Goal: Transaction & Acquisition: Obtain resource

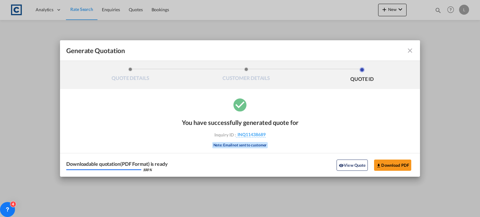
click at [409, 49] on md-icon "icon-close fg-AAA8AD cursor m-0" at bounding box center [409, 50] width 7 height 7
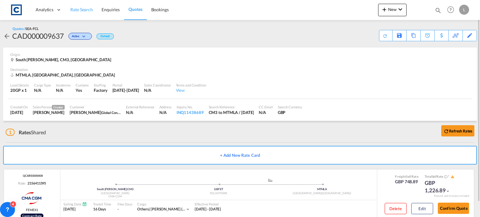
click at [85, 9] on span "Rate Search" at bounding box center [81, 9] width 22 height 5
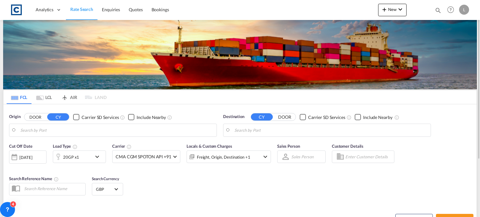
type input "GB-CM3, [GEOGRAPHIC_DATA]"
type input "Valletta, MTMLA"
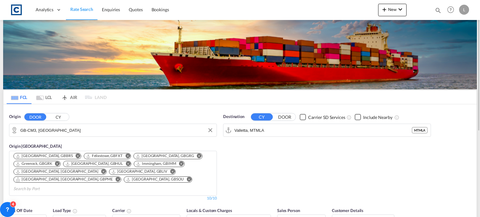
click at [68, 126] on input "GB-CM3, [GEOGRAPHIC_DATA]" at bounding box center [116, 130] width 193 height 9
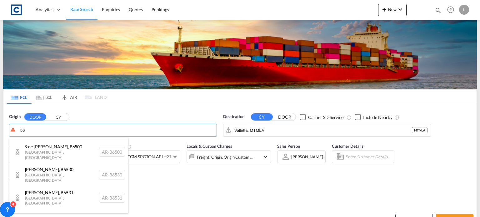
scroll to position [862, 0]
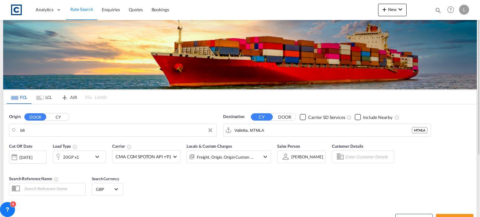
click at [30, 130] on body "Analytics Dashboard Rate Search Enquiries Quotes Bookings" at bounding box center [240, 108] width 480 height 217
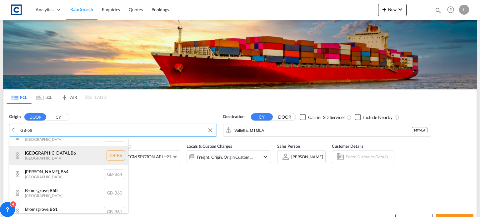
scroll to position [6, 0]
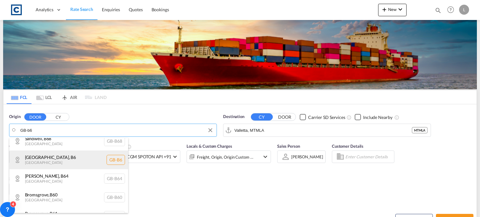
click at [42, 162] on div "[GEOGRAPHIC_DATA] , [GEOGRAPHIC_DATA] [GEOGRAPHIC_DATA]-B6" at bounding box center [68, 160] width 119 height 19
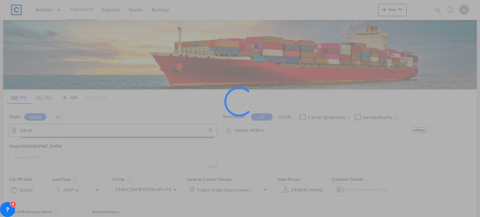
type input "GB-B6, [GEOGRAPHIC_DATA]"
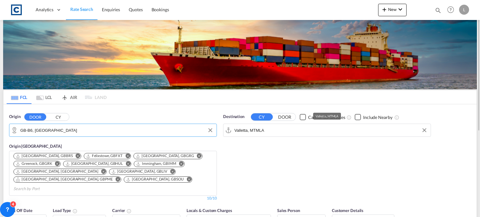
click at [272, 130] on input "Valletta, MTMLA" at bounding box center [330, 130] width 193 height 9
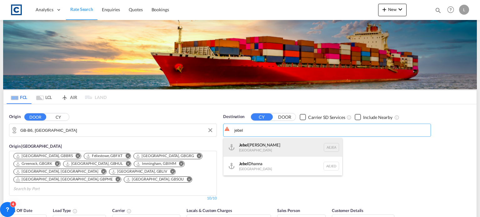
click at [240, 148] on div "[GEOGRAPHIC_DATA] [GEOGRAPHIC_DATA]" at bounding box center [282, 147] width 119 height 19
type input "[GEOGRAPHIC_DATA], [GEOGRAPHIC_DATA]"
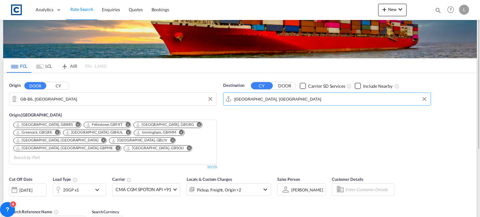
scroll to position [62, 0]
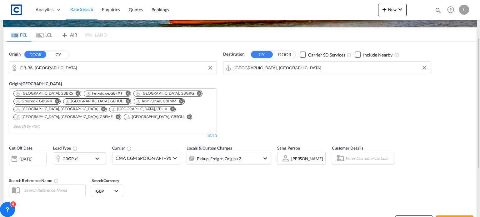
click at [61, 152] on div at bounding box center [58, 158] width 10 height 12
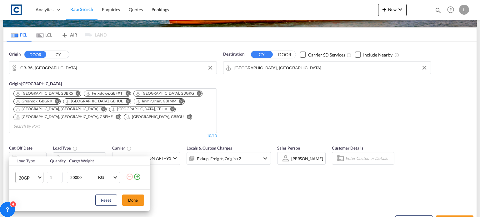
click at [28, 177] on span "20GP" at bounding box center [28, 178] width 18 height 6
click at [26, 174] on div "40HC" at bounding box center [24, 172] width 12 height 6
click at [137, 198] on button "Done" at bounding box center [133, 200] width 22 height 11
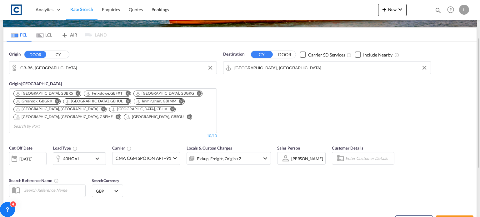
click at [243, 203] on div "Reset Schedule Search Search Rates" at bounding box center [239, 216] width 473 height 27
click at [451, 215] on button "Search Rates" at bounding box center [454, 220] width 37 height 11
type input "B6 to AEJEA / [DATE]"
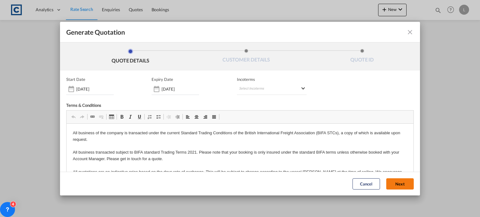
click at [387, 183] on button "Next" at bounding box center [399, 183] width 27 height 11
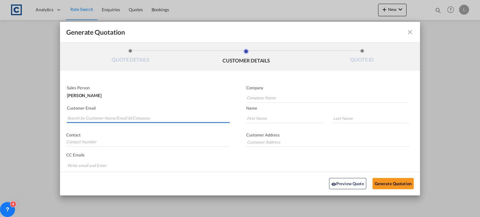
click at [80, 115] on input "Search by Customer Name/Email Id/Company" at bounding box center [148, 118] width 162 height 9
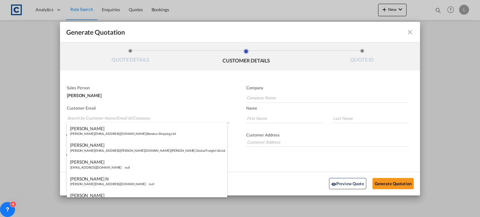
paste input "[PERSON_NAME] <[EMAIL_ADDRESS][DOMAIN_NAME]>"
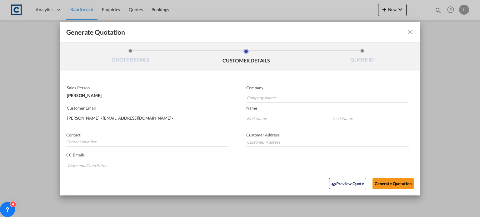
click at [91, 117] on input "[PERSON_NAME] <[EMAIL_ADDRESS][DOMAIN_NAME]>" at bounding box center [148, 118] width 162 height 9
click at [372, 178] on button "Generate Quotation" at bounding box center [392, 183] width 41 height 11
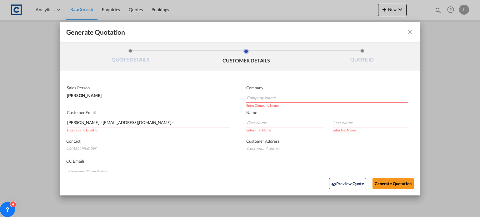
click at [372, 178] on button "Generate Quotation" at bounding box center [392, 183] width 41 height 11
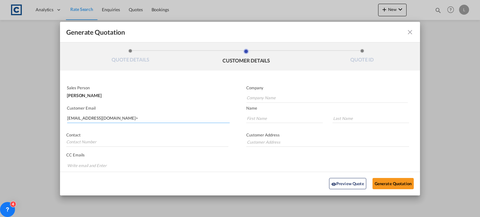
click at [127, 117] on input "[EMAIL_ADDRESS][DOMAIN_NAME]>" at bounding box center [148, 118] width 162 height 9
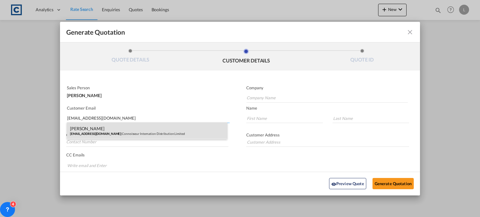
type input "[EMAIL_ADDRESS][DOMAIN_NAME]"
click at [104, 131] on div "[PERSON_NAME] [PERSON_NAME][EMAIL_ADDRESS][DOMAIN_NAME] | Connoisseur Internati…" at bounding box center [147, 130] width 160 height 17
type input "Connoisseur Internation Distribution Limited"
type input "[PERSON_NAME]"
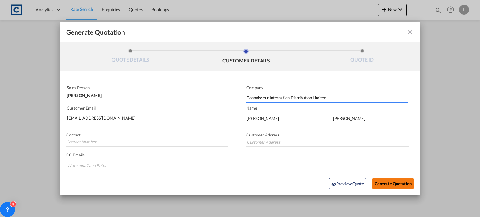
click at [378, 180] on button "Generate Quotation" at bounding box center [392, 183] width 41 height 11
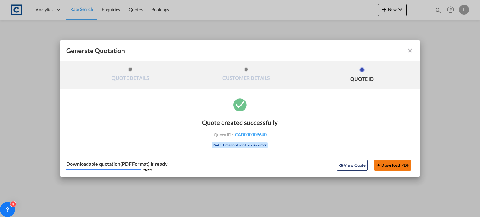
click at [379, 165] on md-icon "icon-download" at bounding box center [378, 165] width 5 height 5
drag, startPoint x: 409, startPoint y: 49, endPoint x: 50, endPoint y: 58, distance: 358.6
click at [408, 48] on md-icon "icon-close fg-AAA8AD cursor m-0" at bounding box center [409, 50] width 7 height 7
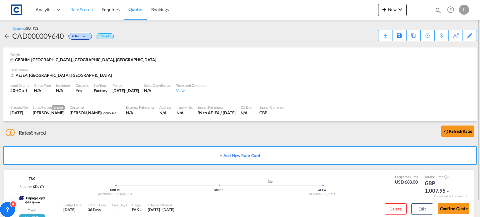
click at [83, 10] on span "Rate Search" at bounding box center [81, 9] width 22 height 5
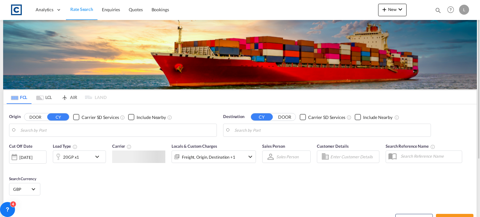
click at [56, 132] on input "Search by Port" at bounding box center [116, 130] width 193 height 9
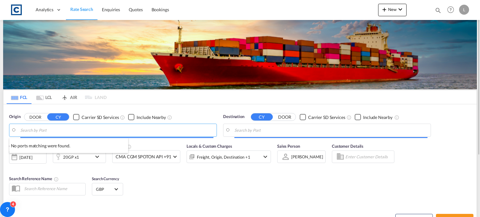
click at [51, 130] on body "Analytics Dashboard Rate Search Enquiries Quotes Bookings" at bounding box center [240, 108] width 480 height 217
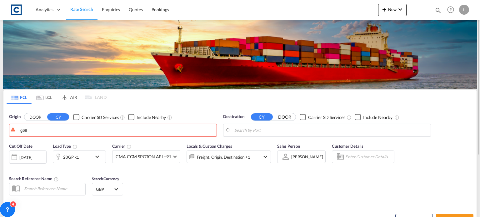
click at [35, 116] on button "DOOR" at bounding box center [35, 117] width 22 height 7
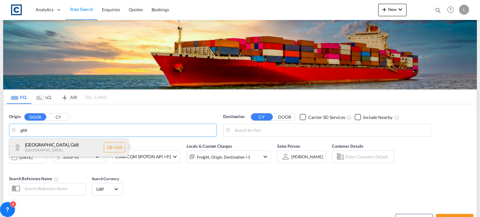
click at [46, 147] on div "[GEOGRAPHIC_DATA] , G68 [GEOGRAPHIC_DATA] [GEOGRAPHIC_DATA]-G68" at bounding box center [68, 147] width 119 height 19
type input "GB-G68, [GEOGRAPHIC_DATA]"
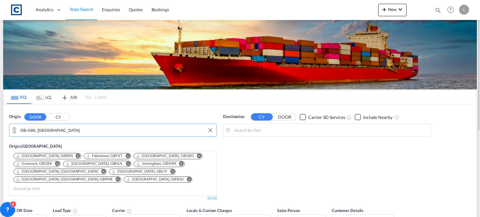
click at [262, 133] on body "Analytics Dashboard Rate Search Enquiries Quotes Bookings" at bounding box center [240, 108] width 480 height 217
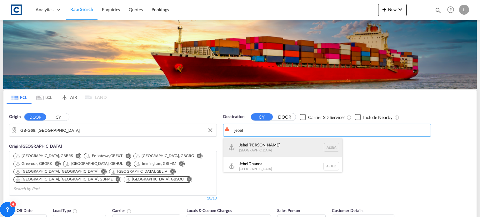
click at [261, 148] on div "[GEOGRAPHIC_DATA] [GEOGRAPHIC_DATA]" at bounding box center [282, 147] width 119 height 19
type input "[GEOGRAPHIC_DATA], [GEOGRAPHIC_DATA]"
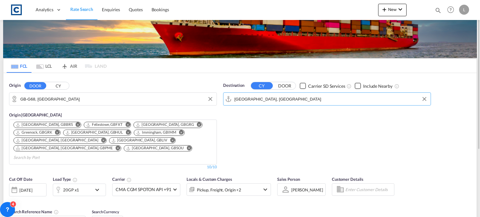
scroll to position [94, 0]
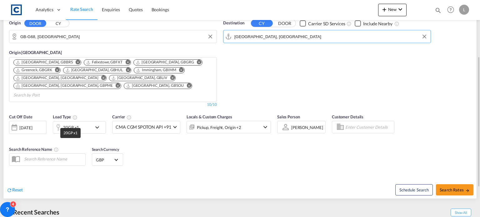
click at [66, 123] on div "20GP x1" at bounding box center [71, 127] width 16 height 9
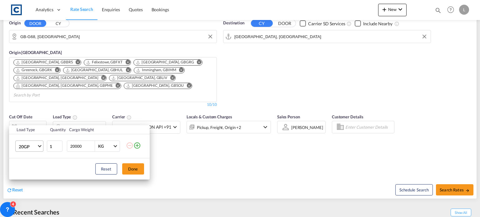
click at [30, 145] on span "20GP" at bounding box center [28, 147] width 18 height 6
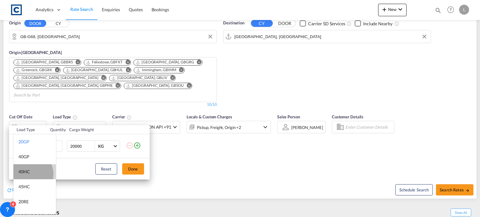
click at [30, 174] on md-option "40HC" at bounding box center [34, 171] width 42 height 15
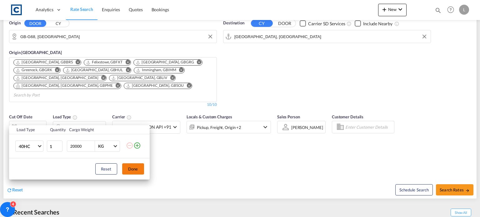
click at [134, 166] on button "Done" at bounding box center [133, 168] width 22 height 11
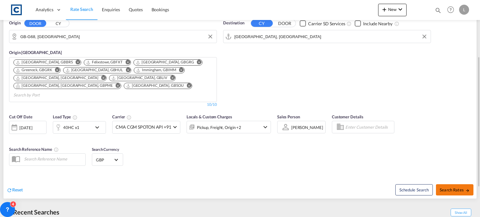
click at [446, 187] on span "Search Rates" at bounding box center [454, 189] width 30 height 5
type input "G68 to AEJEA / [DATE]"
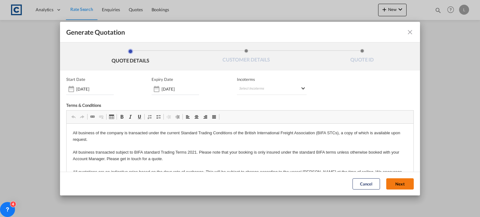
click at [390, 182] on button "Next" at bounding box center [399, 183] width 27 height 11
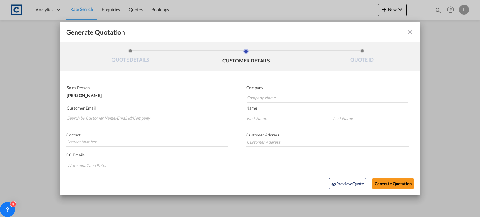
click at [72, 114] on input "Search by Customer Name/Email Id/Company" at bounding box center [148, 118] width 162 height 9
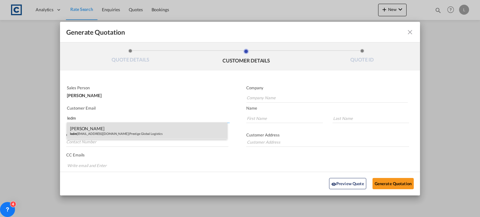
type input "ledm"
click at [90, 129] on div "[PERSON_NAME] ledm [EMAIL_ADDRESS][DOMAIN_NAME] | Prestige Global Logistics" at bounding box center [147, 130] width 160 height 17
type input "Prestige Global Logistics"
type input "[EMAIL_ADDRESS][DOMAIN_NAME]"
type input "[PERSON_NAME]"
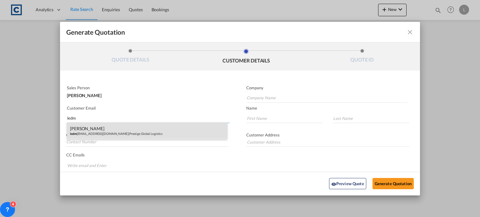
type input "[PERSON_NAME]"
type input "02089170964"
type input "[STREET_ADDRESS][PERSON_NAME]"
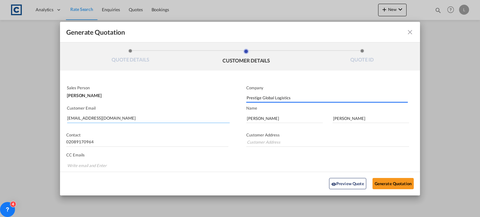
type input "[STREET_ADDRESS][PERSON_NAME]"
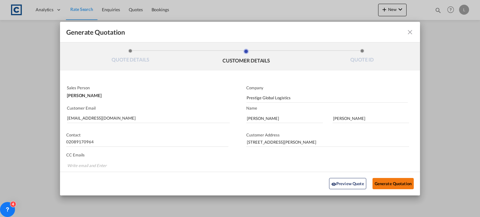
click at [375, 184] on button "Generate Quotation" at bounding box center [392, 183] width 41 height 11
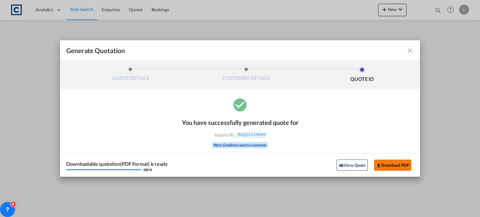
click at [383, 165] on button "Download PDF" at bounding box center [392, 165] width 37 height 11
click at [408, 50] on md-icon "icon-close fg-AAA8AD cursor m-0" at bounding box center [409, 50] width 7 height 7
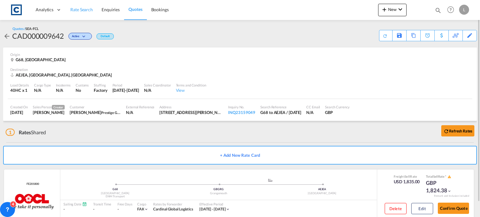
click at [73, 10] on span "Rate Search" at bounding box center [81, 9] width 22 height 5
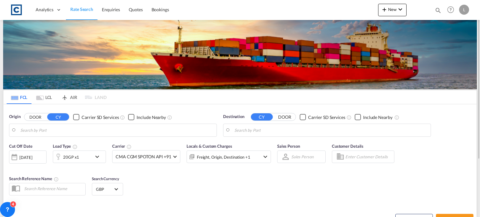
type input "GB-G68, [GEOGRAPHIC_DATA]"
type input "[GEOGRAPHIC_DATA], [GEOGRAPHIC_DATA]"
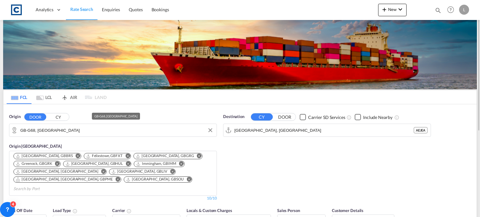
click at [84, 130] on input "GB-G68, [GEOGRAPHIC_DATA]" at bounding box center [116, 130] width 193 height 9
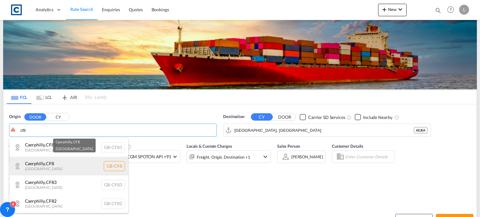
click at [31, 166] on div "Caerphilly , CF8 [GEOGRAPHIC_DATA] GB-CF8" at bounding box center [68, 166] width 119 height 19
type input "GB-CF8, Caerphilly"
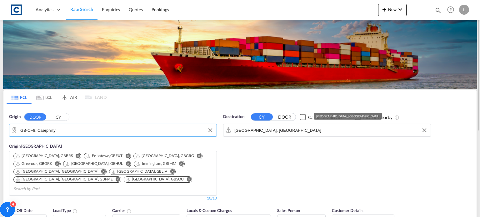
click at [266, 132] on input "[GEOGRAPHIC_DATA], [GEOGRAPHIC_DATA]" at bounding box center [330, 130] width 193 height 9
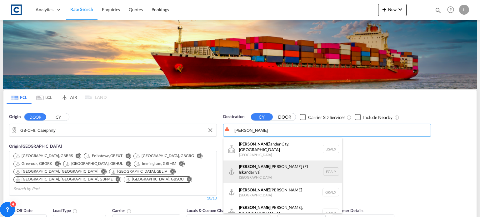
click at [255, 161] on div "[PERSON_NAME] ([PERSON_NAME]) [GEOGRAPHIC_DATA] EGALY" at bounding box center [282, 172] width 119 height 22
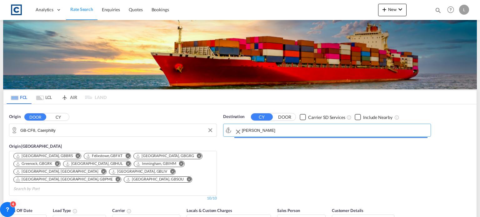
type input "Alexandria ([GEOGRAPHIC_DATA]), EGALY"
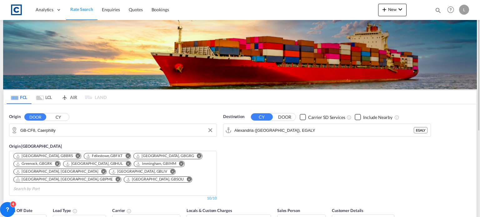
click at [357, 119] on div "Checkbox No Ink" at bounding box center [357, 117] width 6 height 6
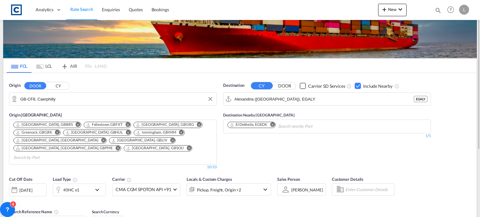
scroll to position [62, 0]
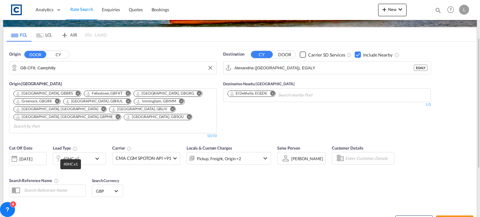
click at [77, 154] on div "40HC x1" at bounding box center [71, 158] width 16 height 9
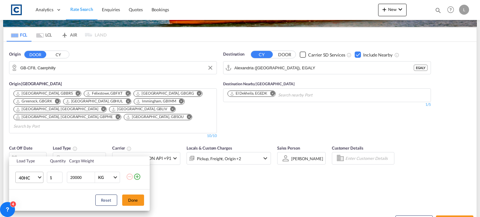
click at [32, 176] on span "40HC" at bounding box center [28, 178] width 18 height 6
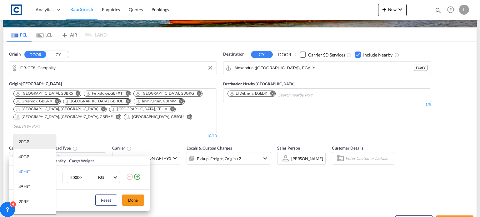
click at [27, 142] on div "20GP" at bounding box center [23, 142] width 11 height 6
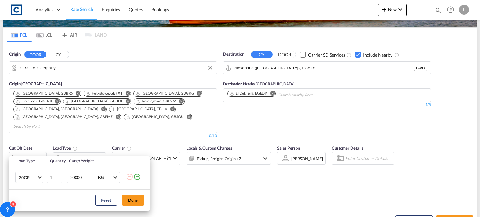
click at [139, 178] on md-icon "icon-plus-circle-outline" at bounding box center [136, 176] width 7 height 7
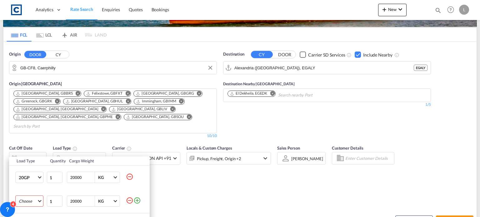
click at [27, 201] on md-select "Choose 20GP 40GP 40HC 45HC 20RE 40RE 40HR 20OT 40OT 20FR 40FR 40NR 20NR 45S 20T…" at bounding box center [29, 200] width 28 height 11
click at [25, 172] on div "40HC" at bounding box center [23, 172] width 11 height 6
click at [201, 192] on div "Load Type Quantity Cargo Weight 20GP 1 20000 KG KG 40HC 1 20000 KG KG Load type…" at bounding box center [240, 108] width 480 height 217
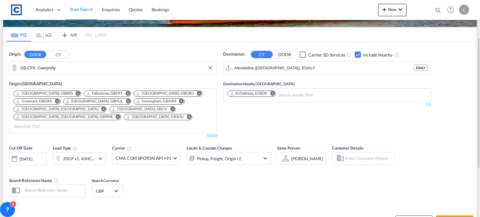
scroll to position [94, 0]
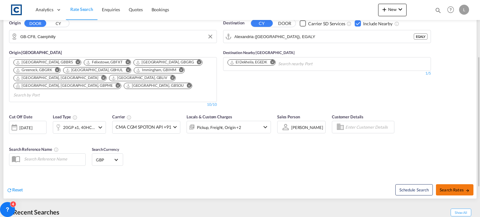
click at [449, 187] on span "Search Rates" at bounding box center [454, 189] width 30 height 5
type input "CF8 to EGALY / [DATE]"
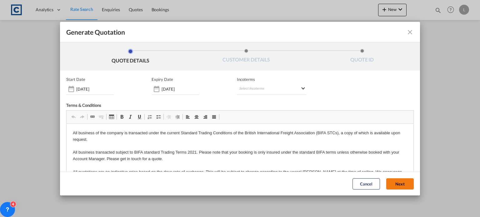
click at [393, 183] on button "Next" at bounding box center [399, 183] width 27 height 11
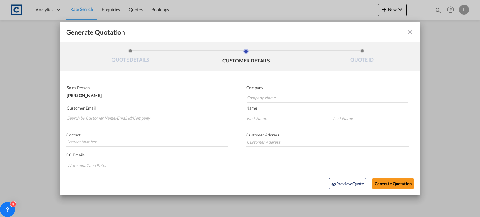
click at [77, 117] on input "Search by Customer Name/Email Id/Company" at bounding box center [148, 118] width 162 height 9
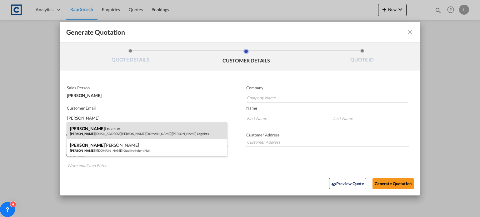
type input "[PERSON_NAME]"
click at [93, 131] on div "[PERSON_NAME] [PERSON_NAME] .[EMAIL_ADDRESS][PERSON_NAME][DOMAIN_NAME] | [PERSO…" at bounding box center [147, 130] width 160 height 17
type input "[PERSON_NAME] Logisitcs"
type input "[PERSON_NAME][EMAIL_ADDRESS][PERSON_NAME][DOMAIN_NAME]"
type input "[PERSON_NAME]"
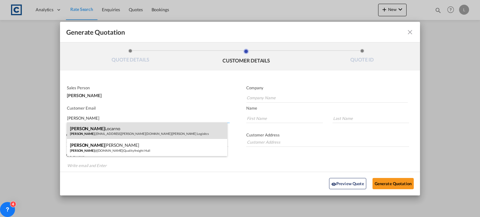
type input "Locarno"
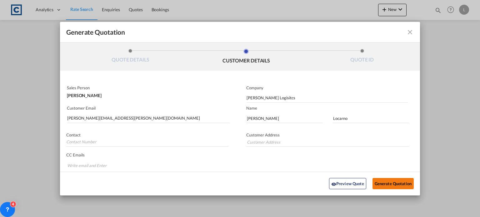
click at [389, 180] on button "Generate Quotation" at bounding box center [392, 183] width 41 height 11
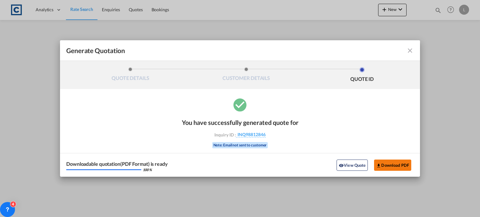
click at [385, 166] on button "Download PDF" at bounding box center [392, 165] width 37 height 11
click at [410, 50] on md-icon "icon-close fg-AAA8AD cursor m-0" at bounding box center [409, 50] width 7 height 7
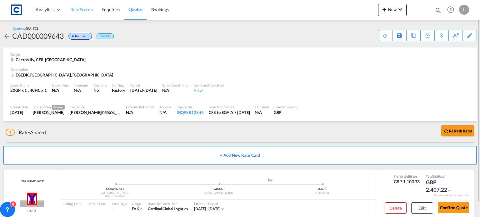
click at [74, 8] on span "Rate Search" at bounding box center [81, 9] width 22 height 5
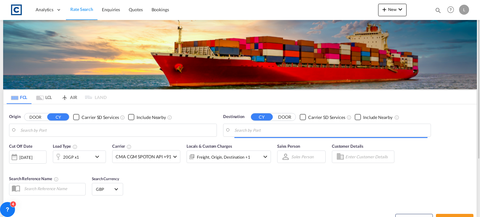
type input "GB-CF8, Caerphilly"
type input "Alexandria ([GEOGRAPHIC_DATA]), EGALY"
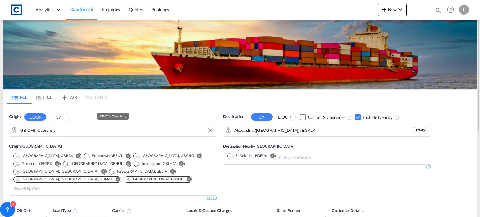
click at [67, 131] on input "GB-CF8, Caerphilly" at bounding box center [116, 130] width 193 height 9
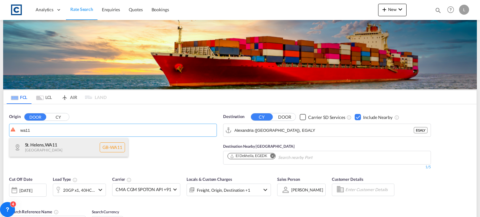
click at [46, 147] on div "[GEOGRAPHIC_DATA] [GEOGRAPHIC_DATA]-WA11" at bounding box center [68, 147] width 119 height 19
type input "GB-WA11, St. Helens"
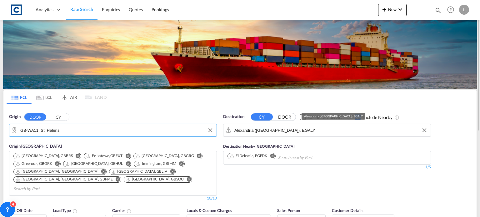
click at [309, 131] on input "Alexandria ([GEOGRAPHIC_DATA]), EGALY" at bounding box center [330, 130] width 193 height 9
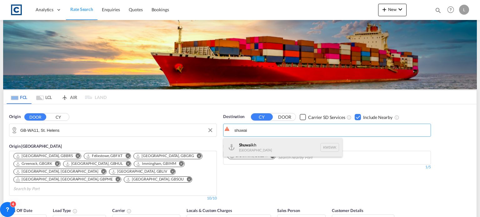
click at [248, 145] on div "Shuwai kh [GEOGRAPHIC_DATA] KWSWK" at bounding box center [282, 147] width 119 height 19
type input "Shuwaikh, KWSWK"
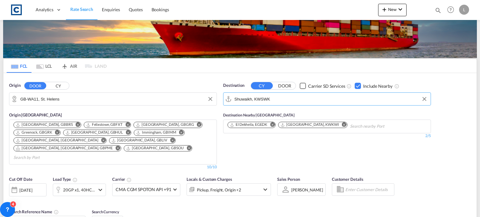
scroll to position [62, 0]
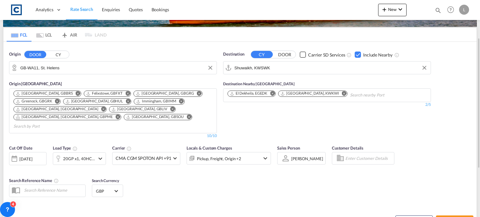
click at [100, 155] on md-icon "icon-chevron-down" at bounding box center [99, 158] width 7 height 7
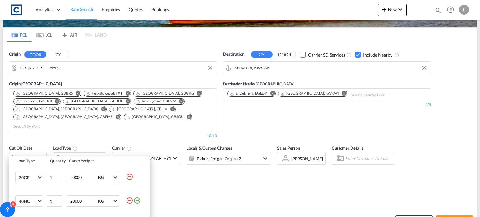
click at [127, 176] on md-icon "icon-minus-circle-outline" at bounding box center [129, 176] width 7 height 7
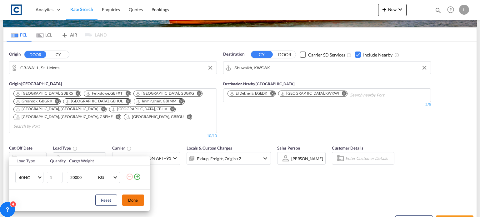
click at [133, 201] on button "Done" at bounding box center [133, 200] width 22 height 11
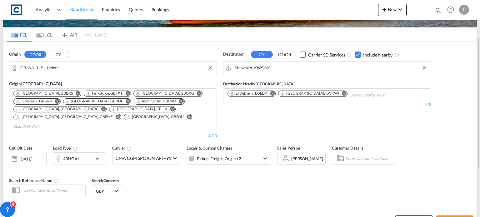
click at [207, 203] on div "Reset Schedule Search Search Rates" at bounding box center [239, 216] width 473 height 27
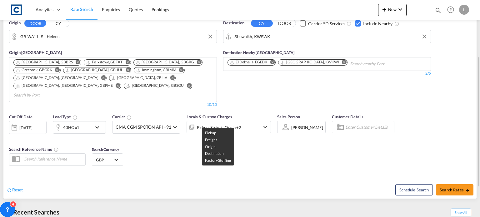
click at [224, 123] on div "Pickup, Freight, Origin +2" at bounding box center [219, 127] width 44 height 9
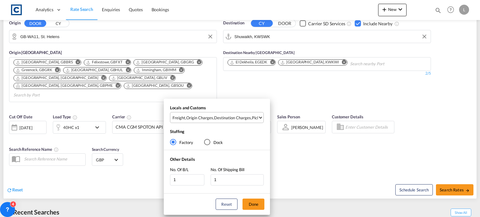
click at [207, 118] on div "Origin Charges" at bounding box center [199, 118] width 27 height 6
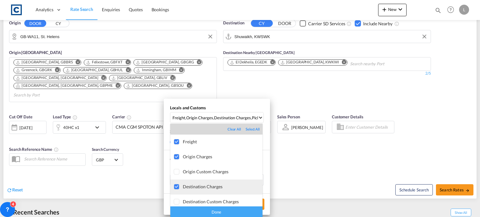
drag, startPoint x: 178, startPoint y: 187, endPoint x: 175, endPoint y: 182, distance: 5.0
click at [178, 187] on div at bounding box center [177, 187] width 6 height 6
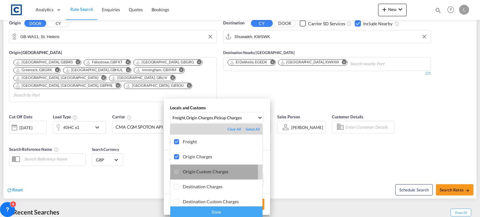
click at [174, 172] on div at bounding box center [177, 172] width 6 height 6
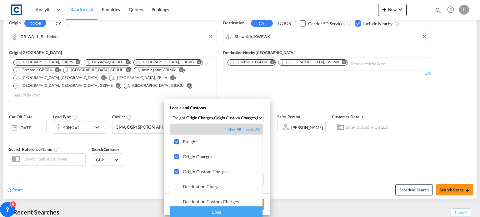
click at [195, 210] on div "Done" at bounding box center [216, 211] width 92 height 11
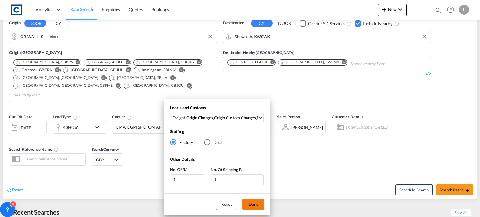
click at [248, 204] on button "Done" at bounding box center [253, 204] width 22 height 11
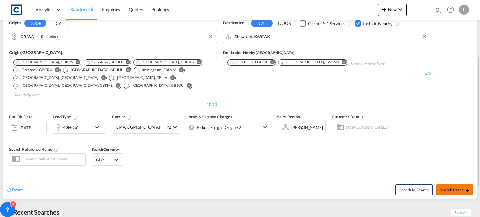
click at [452, 187] on span "Search Rates" at bounding box center [454, 189] width 30 height 5
type input "WA11 to KWSWK / [DATE]"
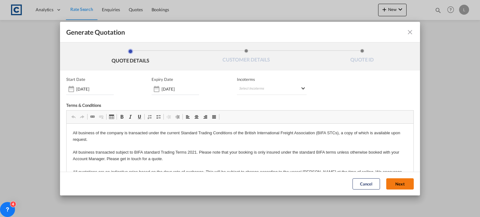
click at [386, 181] on button "Next" at bounding box center [399, 183] width 27 height 11
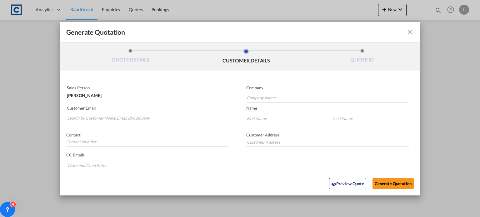
click at [77, 114] on input "Search by Customer Name/Email Id/Company" at bounding box center [148, 118] width 162 height 9
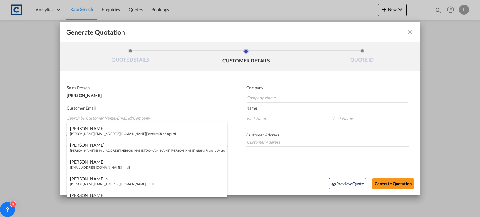
paste input "Exports <[EMAIL_ADDRESS][DOMAIN_NAME]>"
click at [85, 118] on input "Exports <[EMAIL_ADDRESS][DOMAIN_NAME]>" at bounding box center [148, 118] width 162 height 9
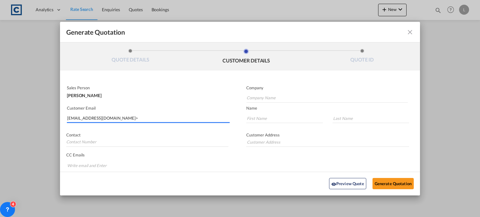
click at [115, 117] on input "[EMAIL_ADDRESS][DOMAIN_NAME]>" at bounding box center [148, 118] width 162 height 9
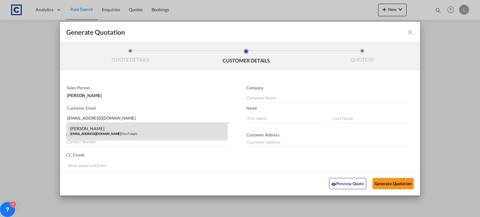
type input "[EMAIL_ADDRESS][DOMAIN_NAME]"
click at [86, 130] on div "[PERSON_NAME] [EMAIL_ADDRESS][DOMAIN_NAME] | Sim Freight" at bounding box center [147, 130] width 160 height 17
type input "Sim Freight"
type input "[PERSON_NAME]"
type input "Haiphong"
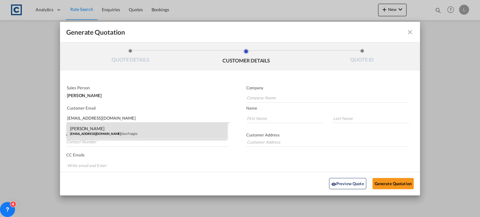
type input "0203 137 1093"
type input "[STREET_ADDRESS]"
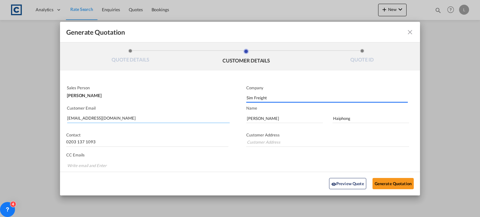
type input "[STREET_ADDRESS]"
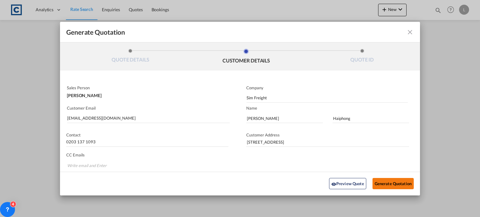
click at [374, 179] on button "Generate Quotation" at bounding box center [392, 183] width 41 height 11
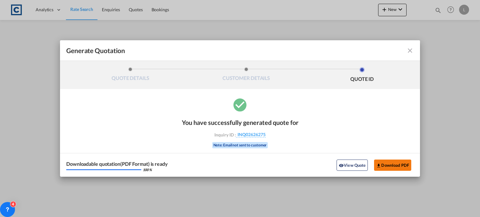
click at [386, 163] on button "Download PDF" at bounding box center [392, 165] width 37 height 11
click at [410, 51] on md-icon "icon-close fg-AAA8AD cursor m-0" at bounding box center [409, 50] width 7 height 7
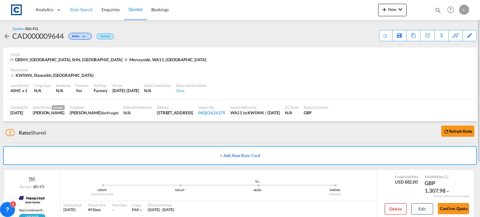
click at [87, 8] on span "Rate Search" at bounding box center [81, 9] width 22 height 5
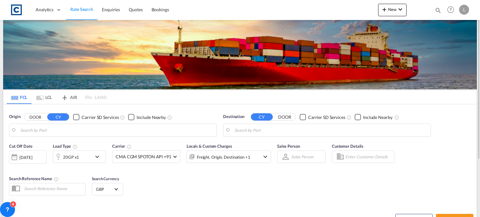
type input "GB-WA11, St. Helens"
type input "Shuwaikh, KWSWK"
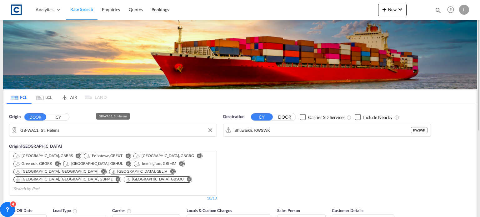
click at [67, 130] on input "GB-WA11, St. Helens" at bounding box center [116, 130] width 193 height 9
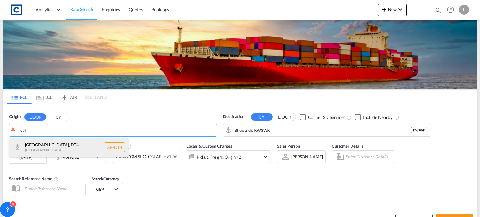
click at [41, 148] on div "[GEOGRAPHIC_DATA] , DT4 [GEOGRAPHIC_DATA] [GEOGRAPHIC_DATA]-DT4" at bounding box center [68, 147] width 119 height 19
type input "GB-DT4, [GEOGRAPHIC_DATA]"
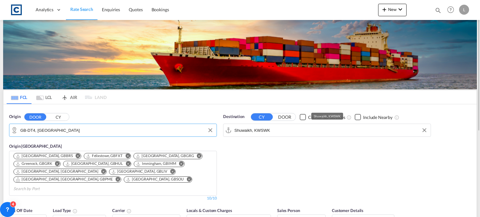
click at [285, 130] on input "Shuwaikh, KWSWK" at bounding box center [330, 130] width 193 height 9
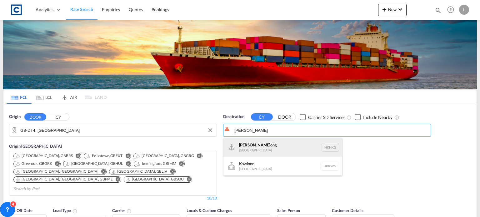
click at [244, 148] on div "Hong K ong [GEOGRAPHIC_DATA] [GEOGRAPHIC_DATA]" at bounding box center [282, 147] width 119 height 19
type input "[GEOGRAPHIC_DATA], HKHKG"
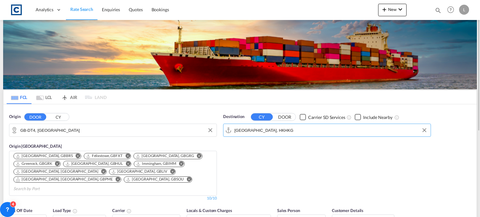
scroll to position [62, 0]
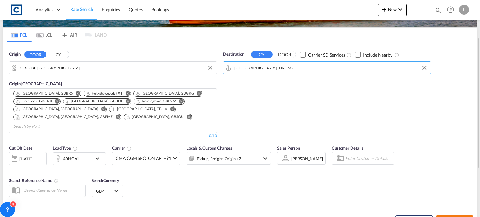
click at [446, 217] on span "Search Rates" at bounding box center [454, 221] width 30 height 5
type input "DT4 to HKHKG / [DATE]"
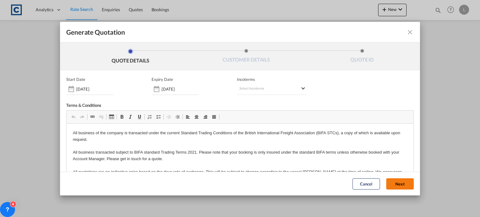
click at [386, 180] on button "Next" at bounding box center [399, 183] width 27 height 11
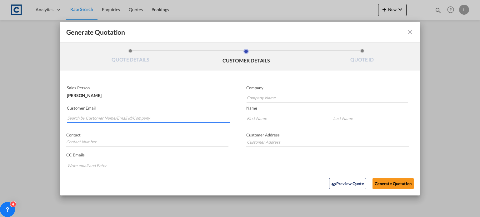
click at [81, 119] on input "Search by Customer Name/Email Id/Company" at bounding box center [148, 118] width 162 height 9
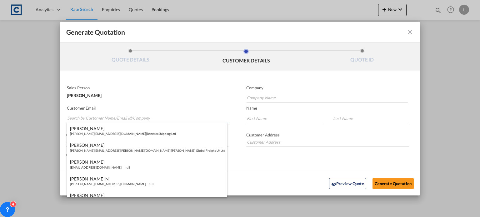
paste input "[PERSON_NAME] <[EMAIL_ADDRESS][DOMAIN_NAME]>"
click at [92, 117] on input "[PERSON_NAME] <[EMAIL_ADDRESS][DOMAIN_NAME]>" at bounding box center [148, 118] width 162 height 9
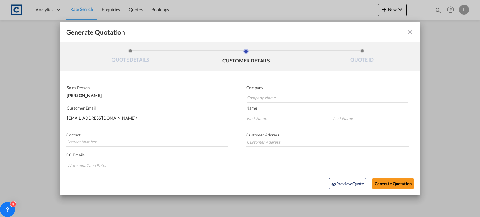
click at [149, 117] on input "[EMAIL_ADDRESS][DOMAIN_NAME]>" at bounding box center [148, 118] width 162 height 9
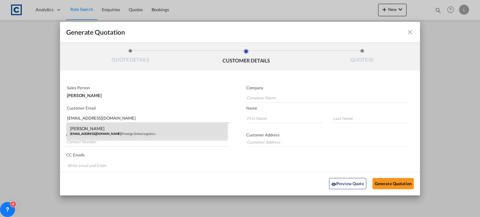
type input "[EMAIL_ADDRESS][DOMAIN_NAME]"
click at [77, 125] on div "[PERSON_NAME] [PERSON_NAME][EMAIL_ADDRESS][DOMAIN_NAME] | Prestige Global Logis…" at bounding box center [147, 130] width 160 height 17
type input "Prestige Global Logistics"
type input "[PERSON_NAME]"
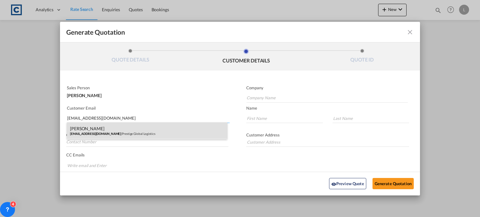
type input "02089170964"
type input "[STREET_ADDRESS][PERSON_NAME]"
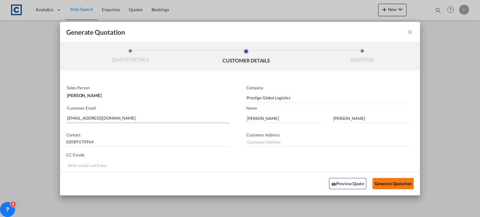
type input "[STREET_ADDRESS][PERSON_NAME]"
click at [386, 182] on button "Generate Quotation" at bounding box center [392, 183] width 41 height 11
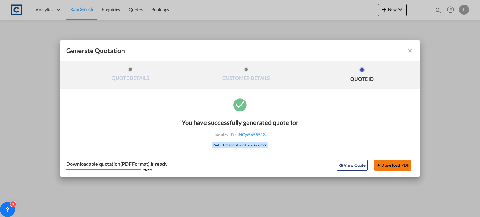
click at [395, 166] on button "Download PDF" at bounding box center [392, 165] width 37 height 11
click at [409, 50] on md-icon "icon-close fg-AAA8AD cursor m-0" at bounding box center [409, 50] width 7 height 7
